Goal: Use online tool/utility: Utilize a website feature to perform a specific function

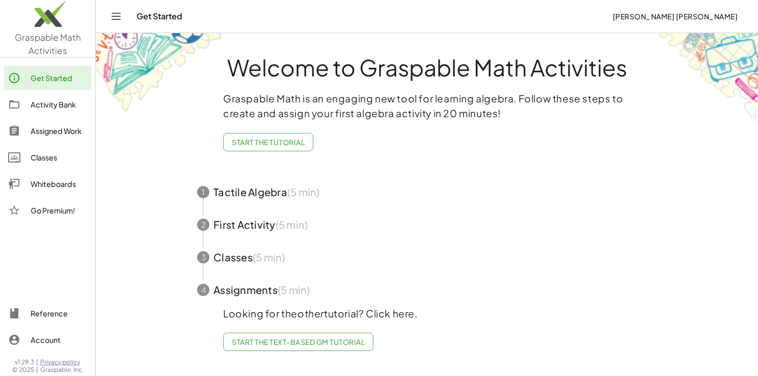
click at [57, 182] on div "Whiteboards" at bounding box center [59, 184] width 57 height 12
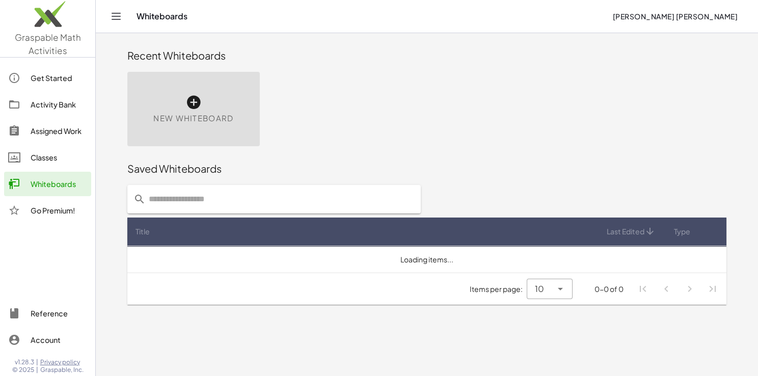
click at [164, 108] on div "New Whiteboard" at bounding box center [193, 109] width 132 height 74
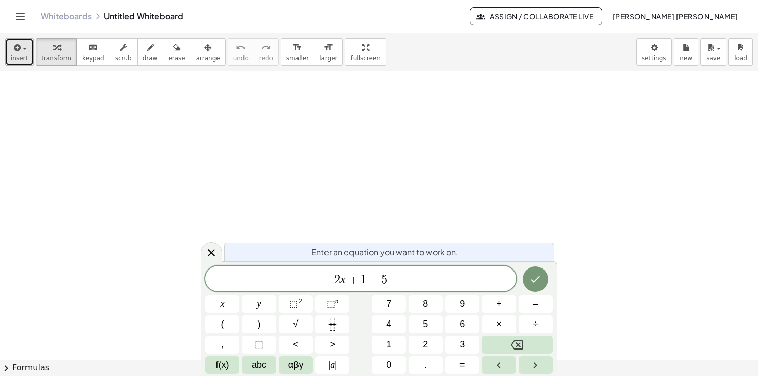
click at [16, 60] on span "insert" at bounding box center [19, 57] width 17 height 7
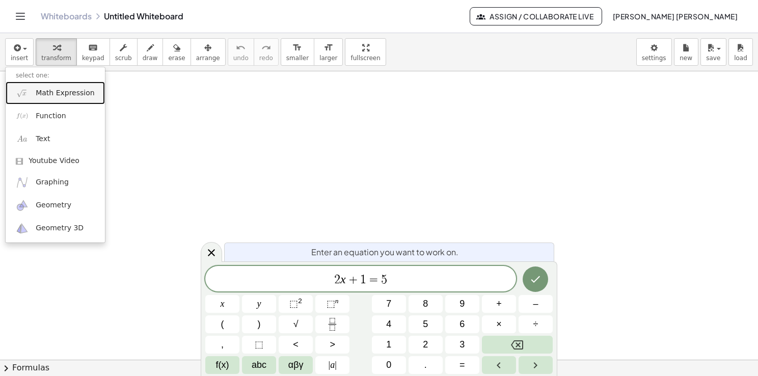
click at [47, 93] on span "Math Expression" at bounding box center [65, 93] width 59 height 10
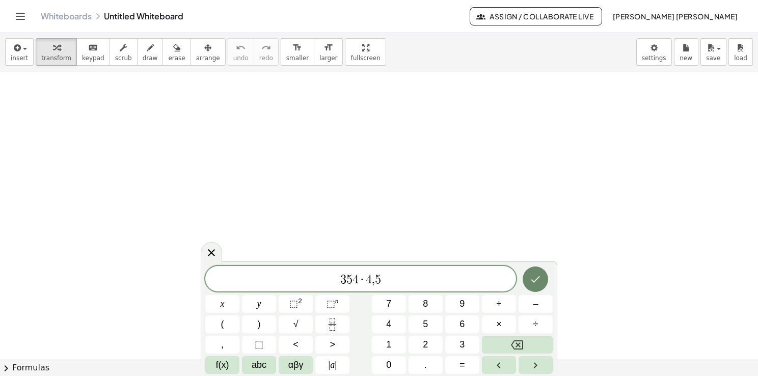
click at [540, 289] on button "Done" at bounding box center [534, 278] width 25 height 25
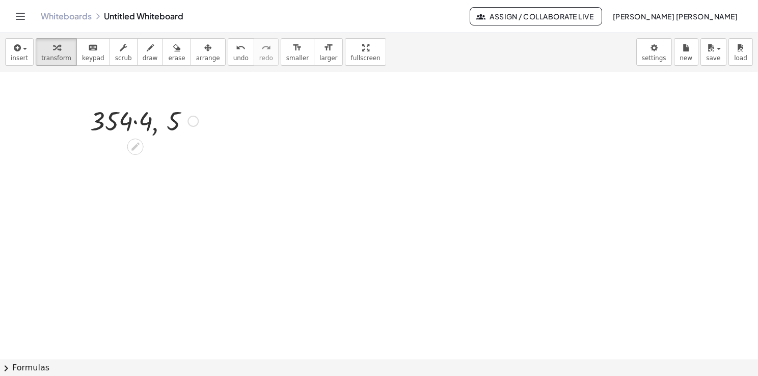
click at [106, 117] on div at bounding box center [144, 120] width 118 height 35
click at [154, 120] on div at bounding box center [144, 120] width 118 height 35
